Goal: Task Accomplishment & Management: Manage account settings

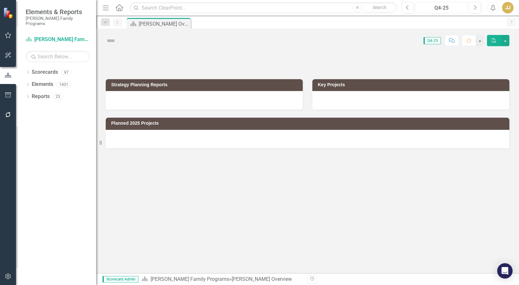
click at [443, 4] on button "Q4-25" at bounding box center [441, 8] width 52 height 12
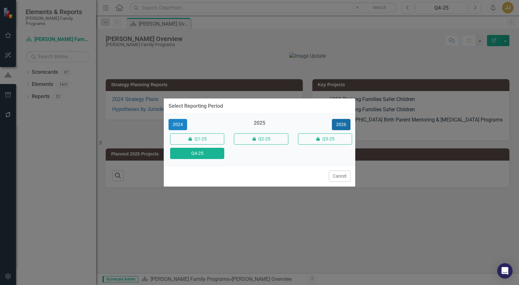
click at [334, 126] on button "2026" at bounding box center [341, 124] width 19 height 11
click at [208, 156] on button "Q4-26" at bounding box center [197, 153] width 54 height 11
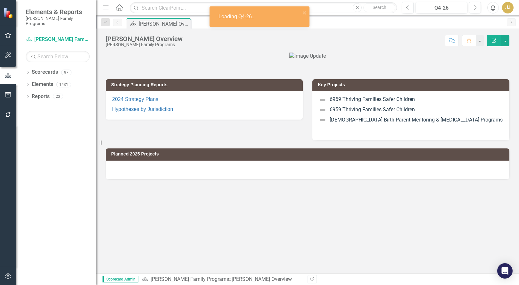
click at [29, 71] on icon "Dropdown" at bounding box center [28, 73] width 4 height 4
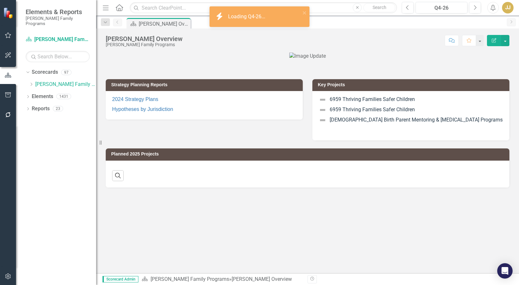
click at [33, 79] on div "Dropdown [PERSON_NAME] Family Programs Dropdown Strategic Consulting 1 00000 Na…" at bounding box center [62, 85] width 67 height 12
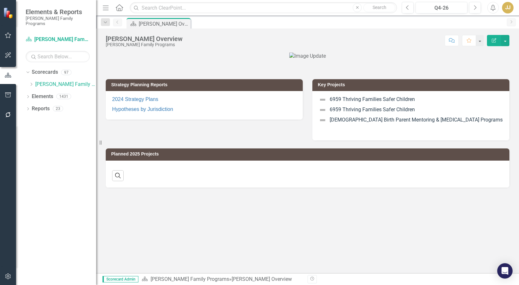
click at [31, 82] on icon "Dropdown" at bounding box center [31, 84] width 5 height 4
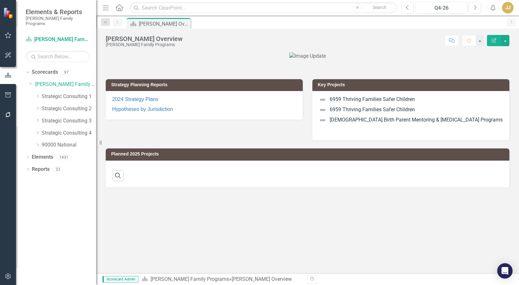
click at [37, 94] on icon "Dropdown" at bounding box center [37, 96] width 5 height 4
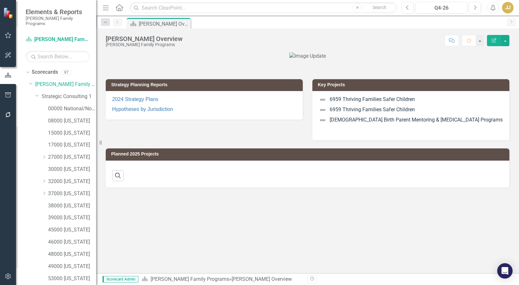
click at [44, 179] on icon "Dropdown" at bounding box center [44, 181] width 5 height 4
click at [72, 190] on link "32003 [PERSON_NAME]" at bounding box center [75, 193] width 42 height 7
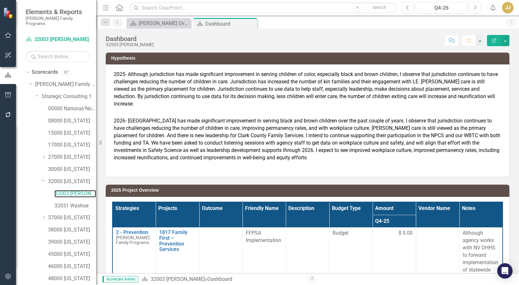
scroll to position [92, 0]
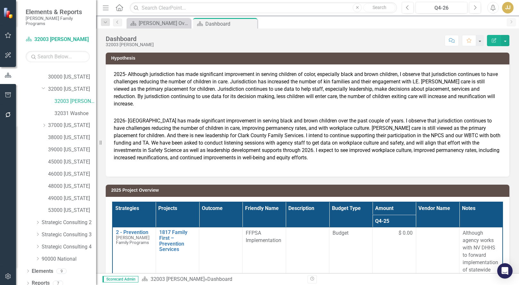
click at [28, 282] on icon "Dropdown" at bounding box center [28, 284] width 4 height 4
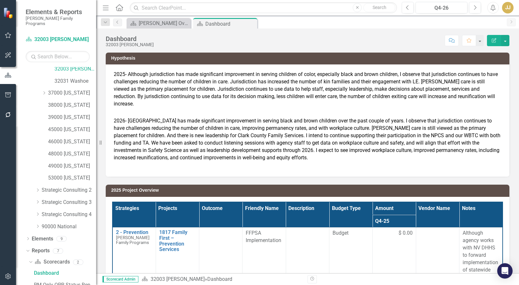
scroll to position [172, 0]
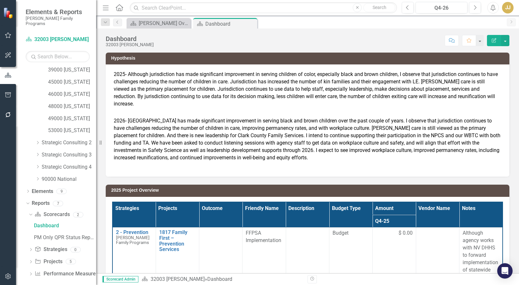
click at [31, 260] on icon "Dropdown" at bounding box center [30, 262] width 4 height 4
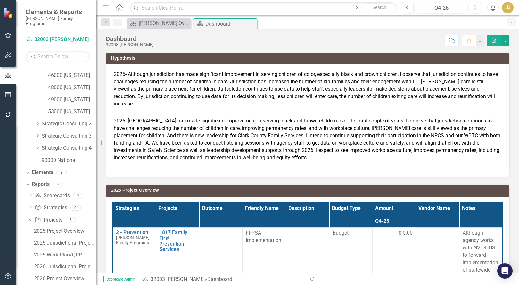
scroll to position [207, 0]
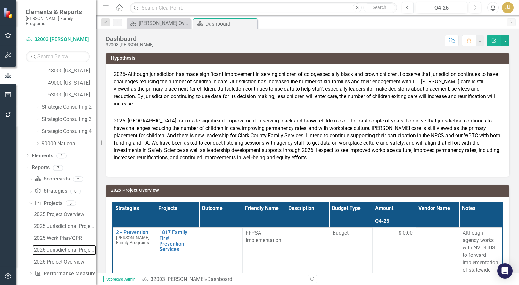
click at [57, 247] on div "2026 Jurisdictional Projects Assessment" at bounding box center [65, 250] width 62 height 6
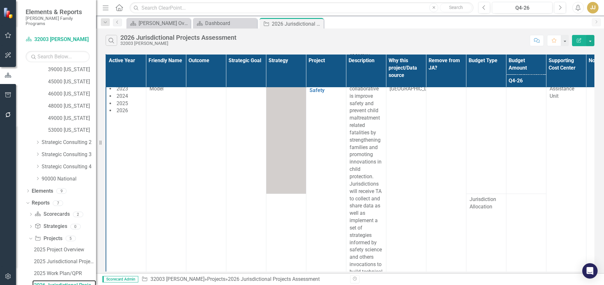
scroll to position [710, 0]
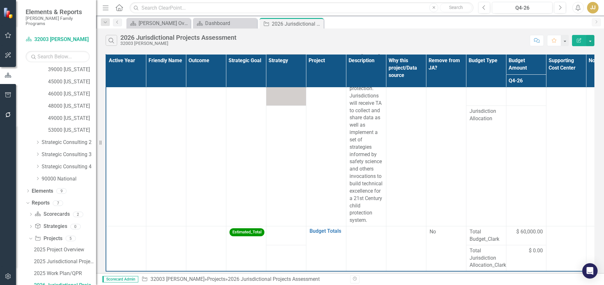
click at [518, 155] on td at bounding box center [526, 166] width 40 height 120
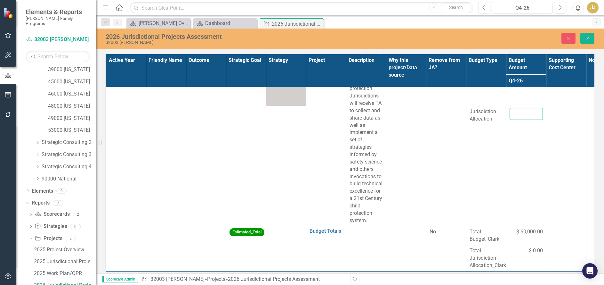
click at [518, 120] on input "number" at bounding box center [526, 114] width 33 height 12
type input "0"
click at [518, 38] on icon "Save" at bounding box center [588, 38] width 6 height 4
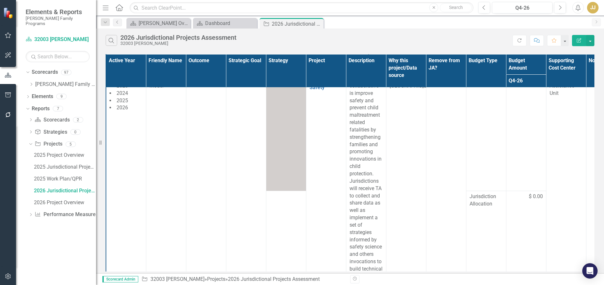
scroll to position [710, 0]
